Goal: Information Seeking & Learning: Learn about a topic

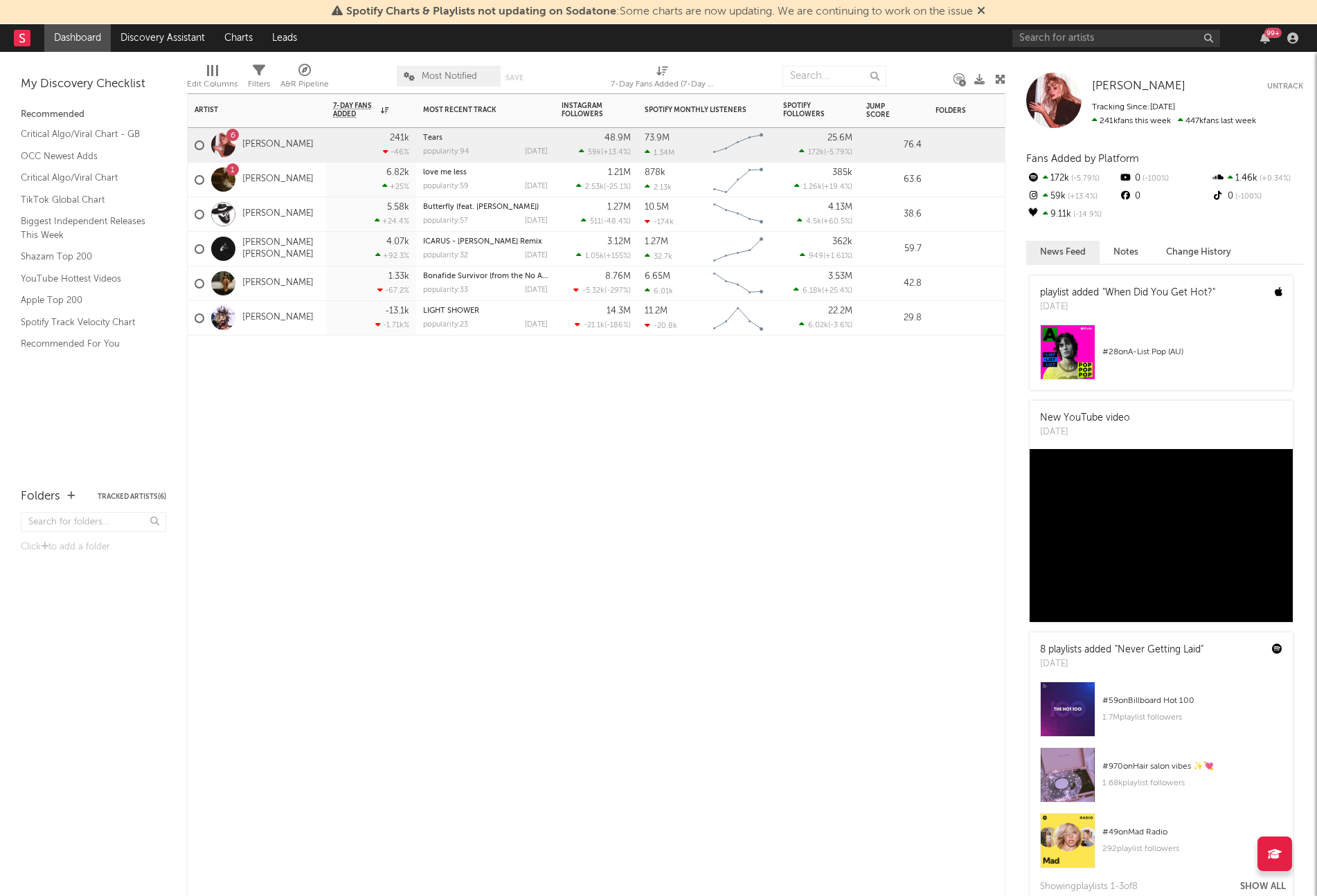
click at [271, 132] on div "6 [PERSON_NAME]" at bounding box center [253, 145] width 119 height 40
click at [271, 145] on link "[PERSON_NAME]" at bounding box center [277, 145] width 71 height 12
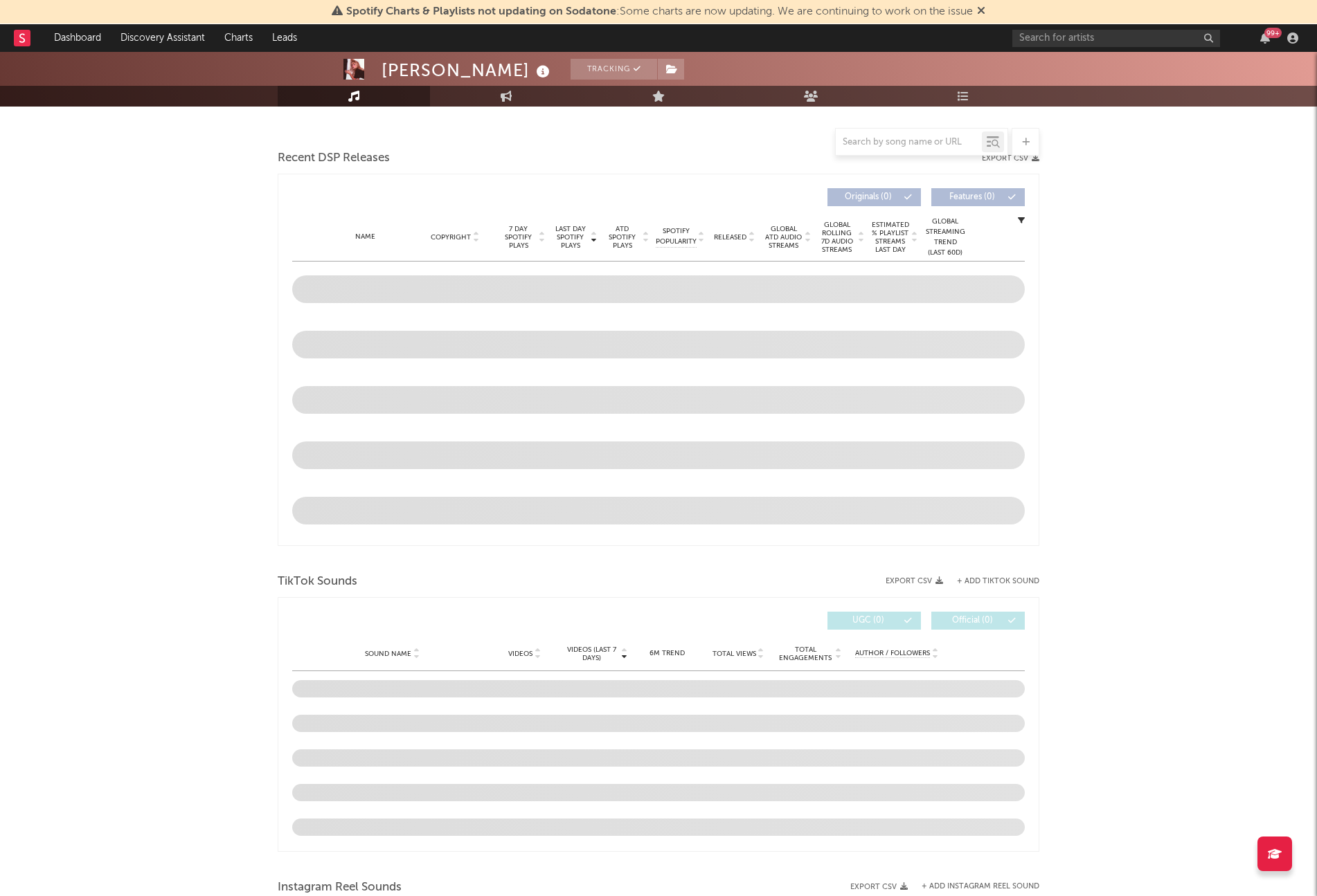
select select "6m"
